Goal: Book appointment/travel/reservation

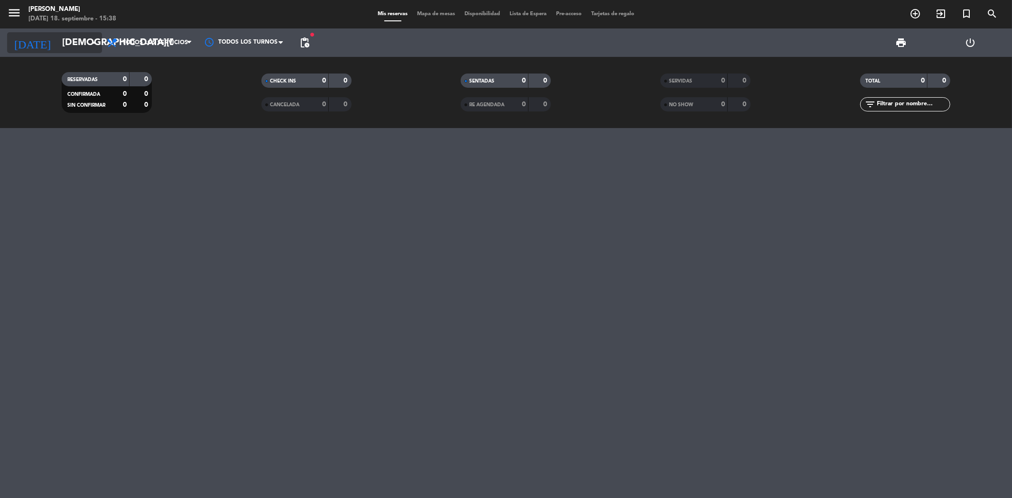
click at [86, 39] on input "[DEMOGRAPHIC_DATA][DATE]" at bounding box center [117, 42] width 121 height 21
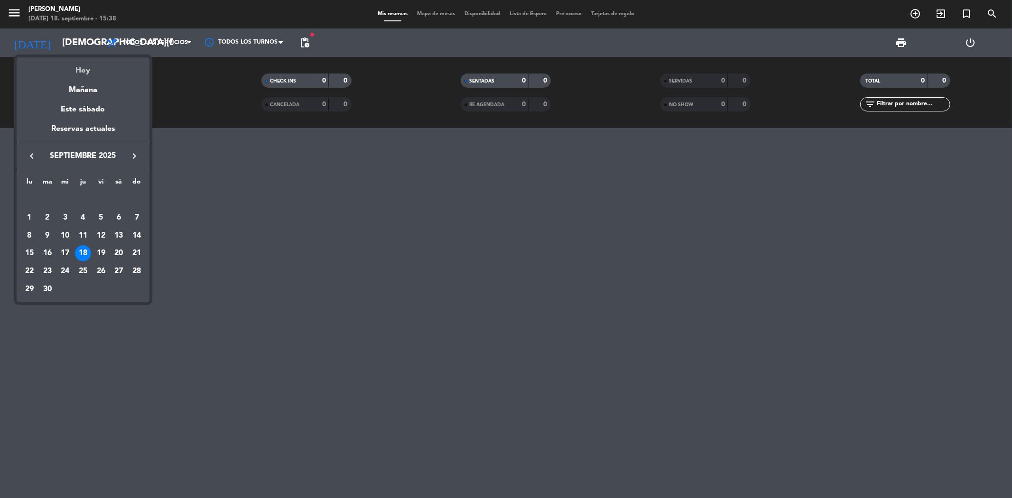
click at [90, 70] on div "Hoy" at bounding box center [83, 66] width 133 height 19
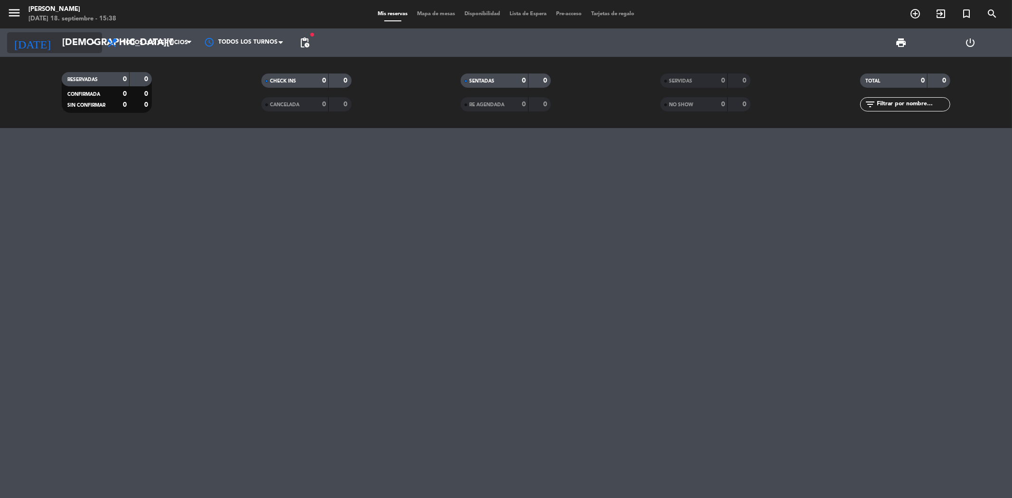
click at [89, 46] on icon "arrow_drop_down" at bounding box center [93, 42] width 11 height 11
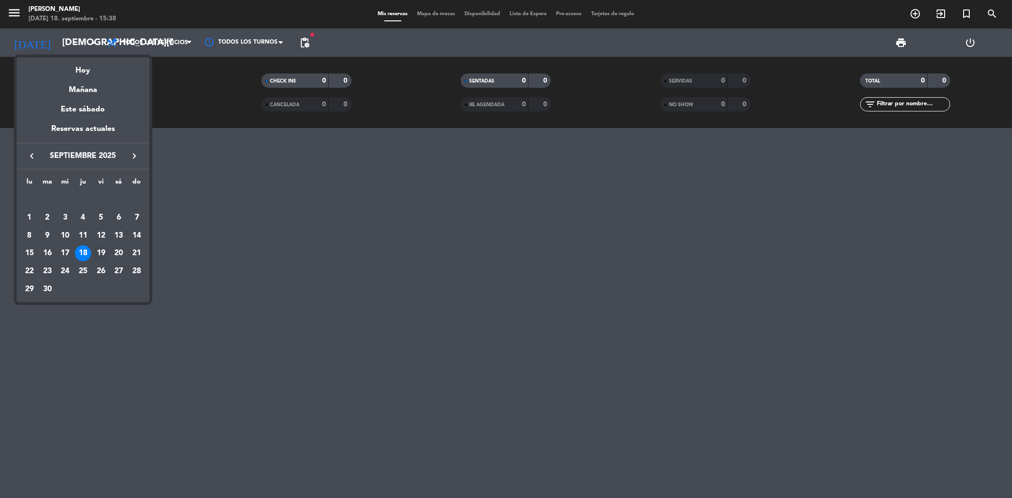
click at [97, 253] on div "19" at bounding box center [101, 253] width 16 height 16
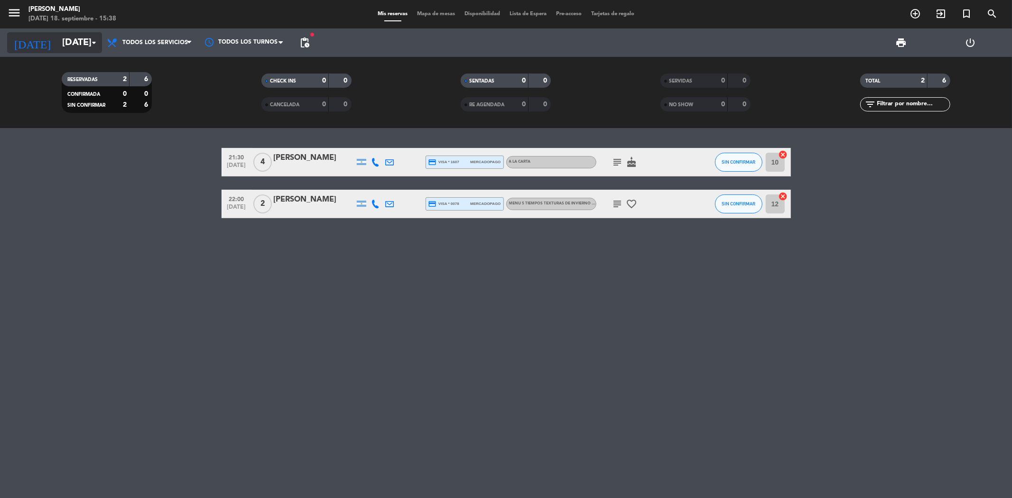
click at [57, 40] on input "[DATE]" at bounding box center [117, 42] width 121 height 21
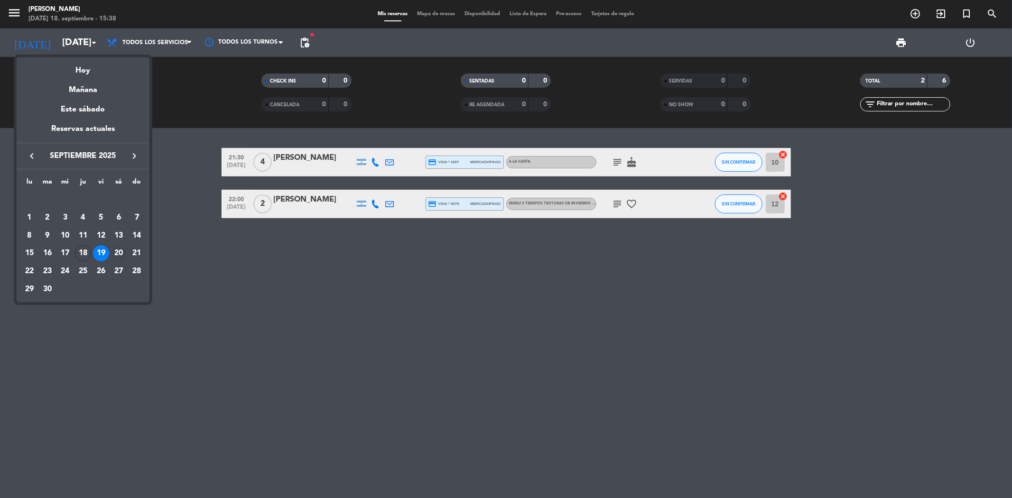
click at [119, 255] on div "20" at bounding box center [119, 253] width 16 height 16
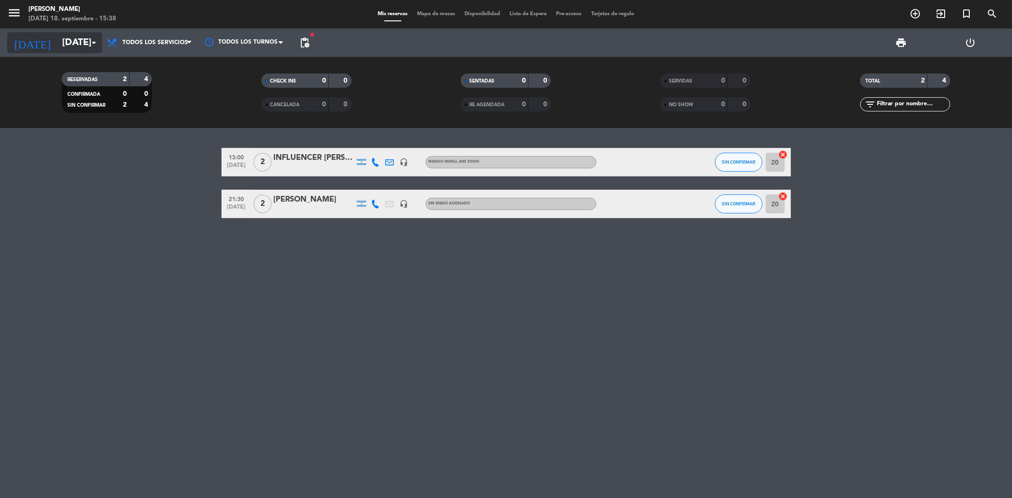
click at [73, 44] on input "[DATE]" at bounding box center [117, 42] width 121 height 21
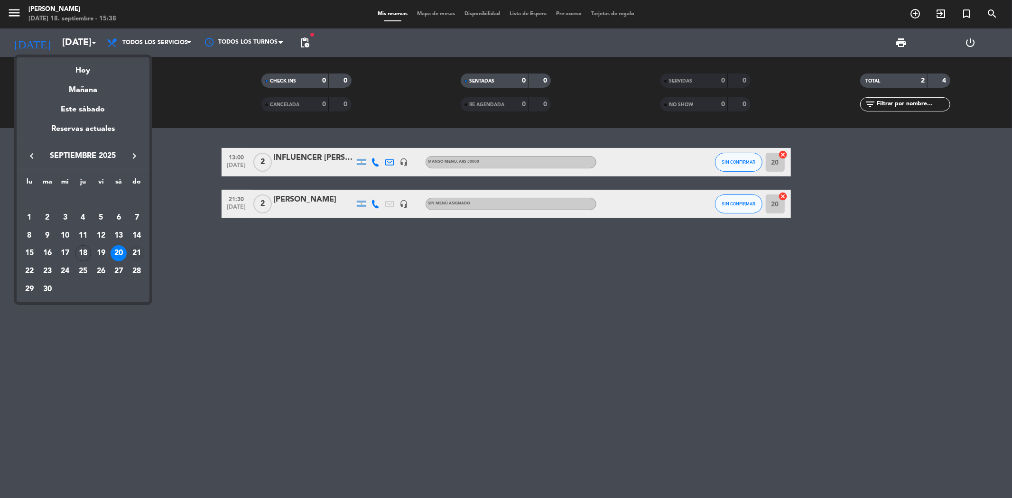
click at [135, 252] on div "21" at bounding box center [137, 253] width 16 height 16
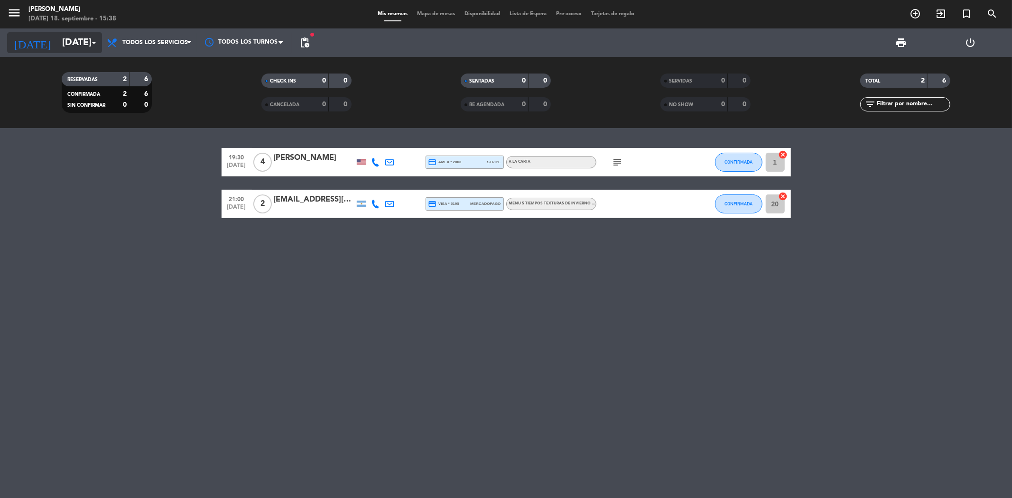
click at [82, 53] on div "[DATE] [DATE] arrow_drop_down" at bounding box center [54, 42] width 95 height 21
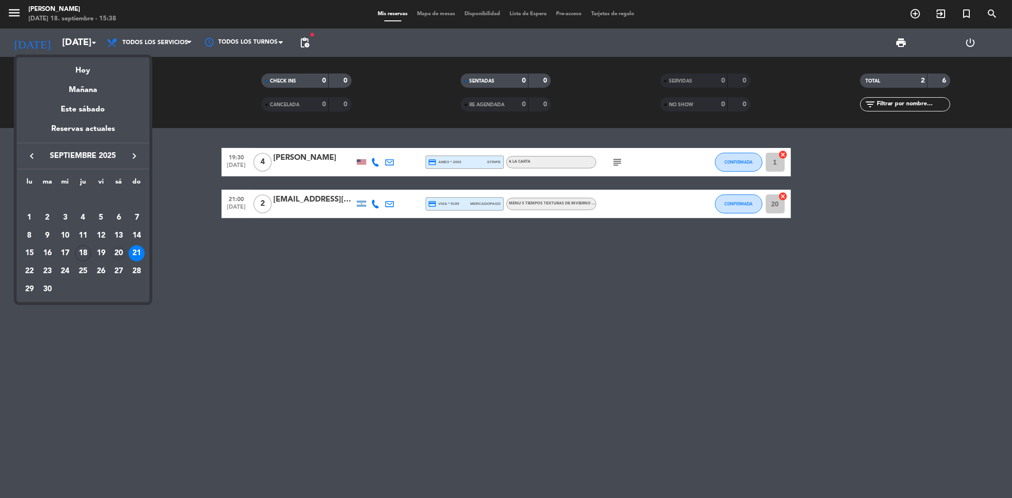
click at [116, 254] on div "20" at bounding box center [119, 253] width 16 height 16
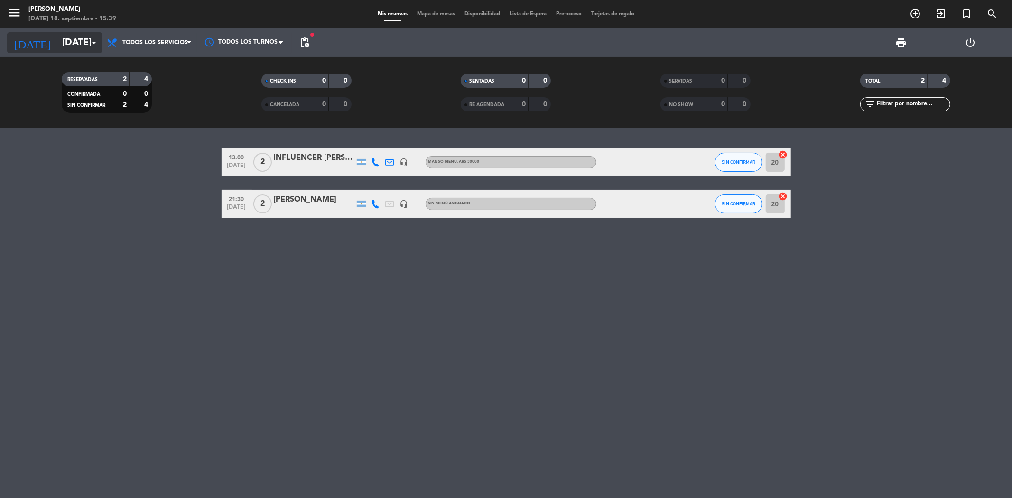
click at [79, 44] on input "[DATE]" at bounding box center [117, 42] width 121 height 21
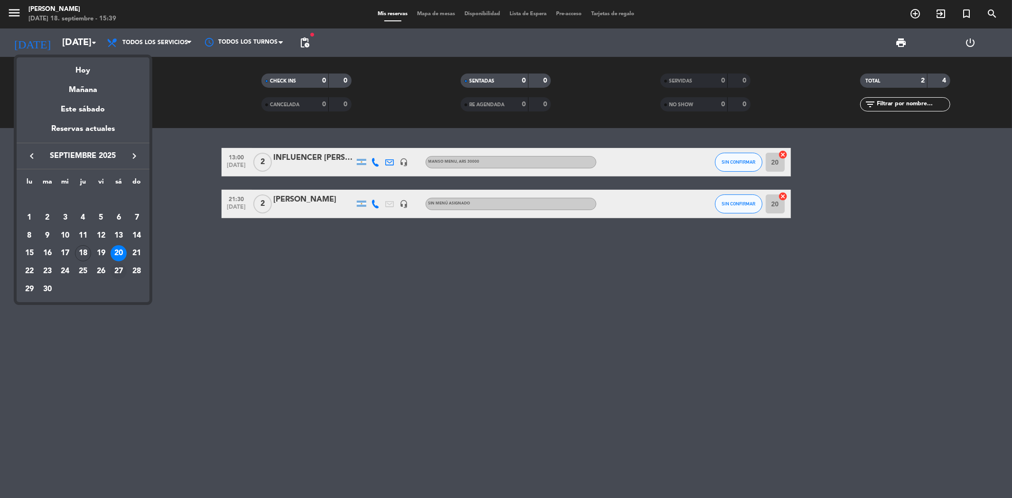
click at [121, 269] on div "27" at bounding box center [119, 271] width 16 height 16
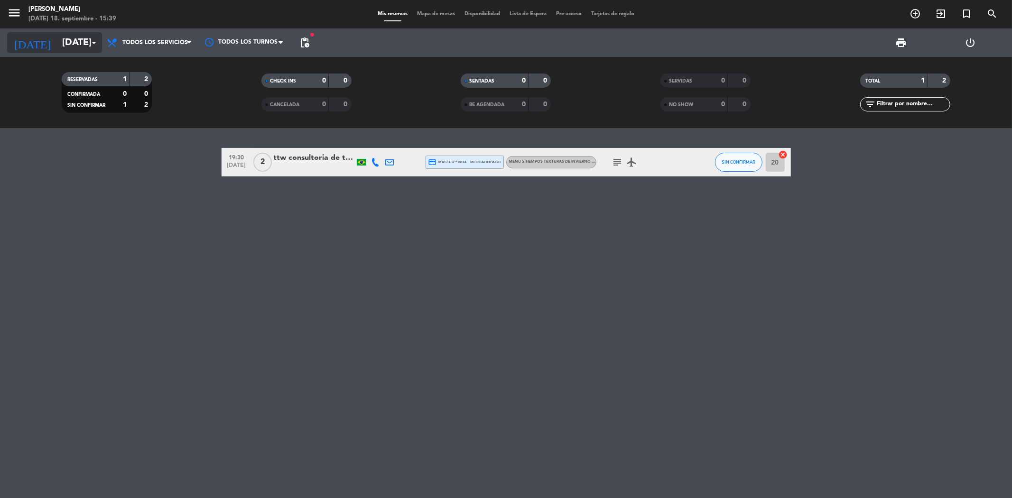
click at [86, 45] on input "[DATE]" at bounding box center [117, 42] width 121 height 21
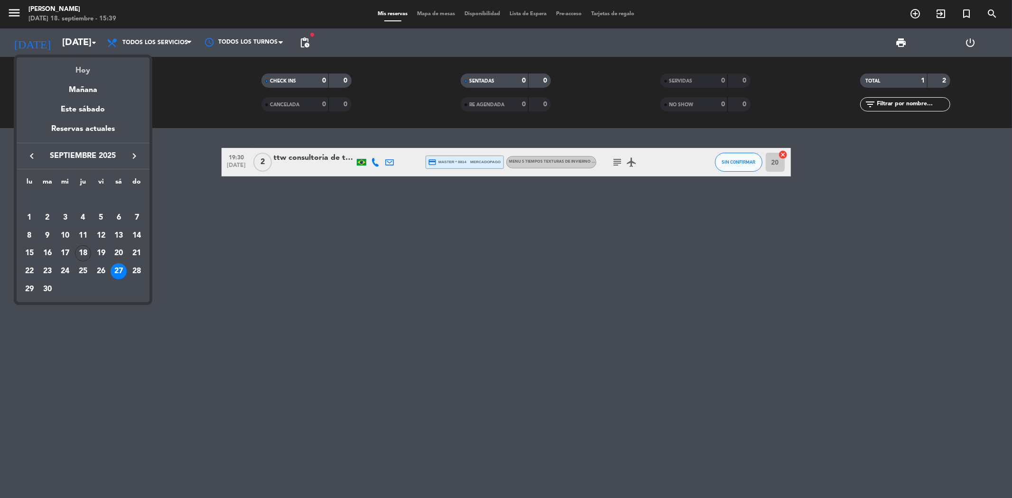
click at [91, 76] on div "Hoy" at bounding box center [83, 66] width 133 height 19
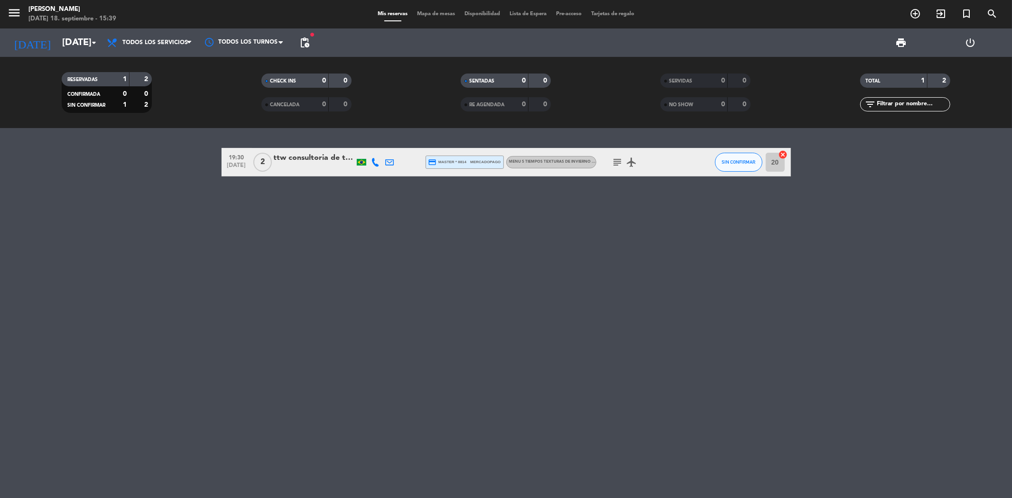
type input "[DEMOGRAPHIC_DATA][DATE]"
